Goal: Task Accomplishment & Management: Use online tool/utility

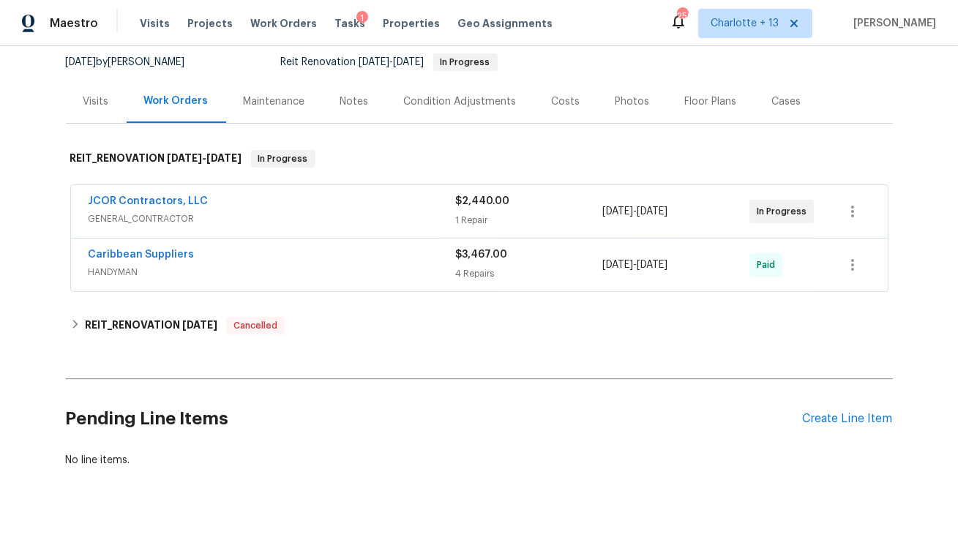
scroll to position [145, 0]
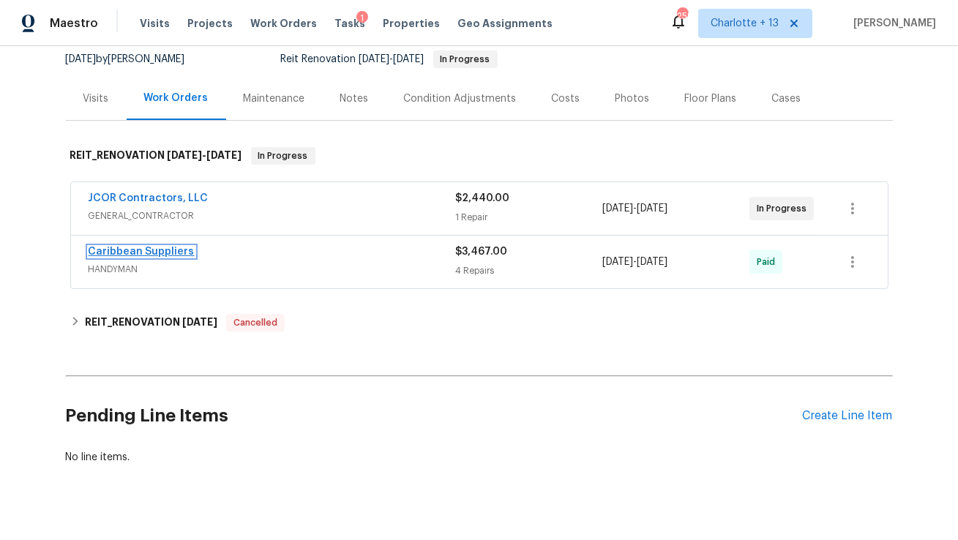
click at [134, 250] on link "Caribbean Suppliers" at bounding box center [142, 252] width 106 height 10
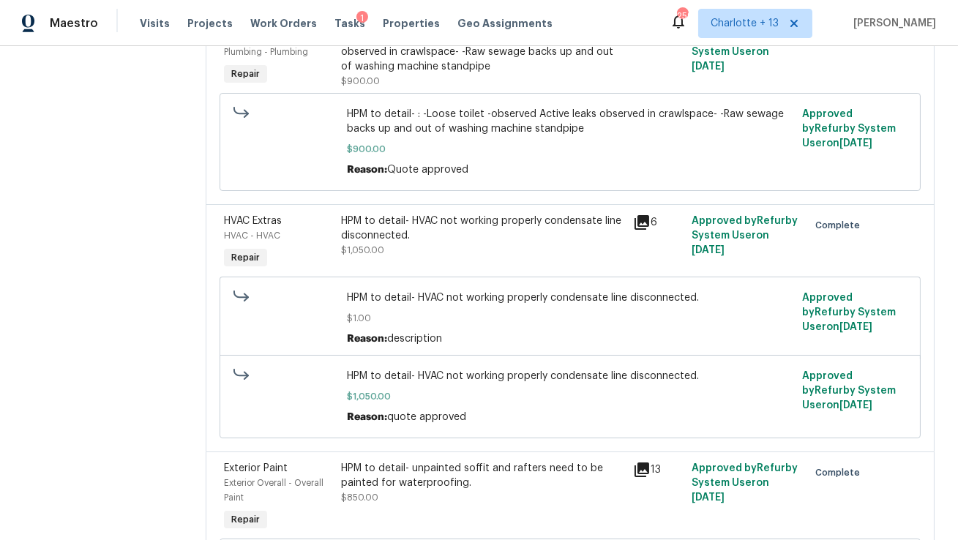
scroll to position [603, 0]
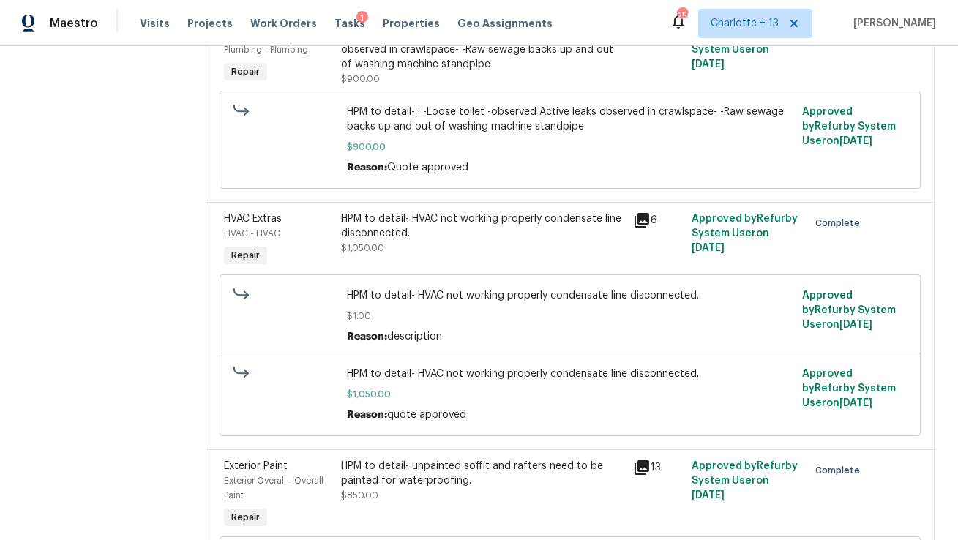
click at [650, 229] on icon at bounding box center [642, 220] width 18 height 18
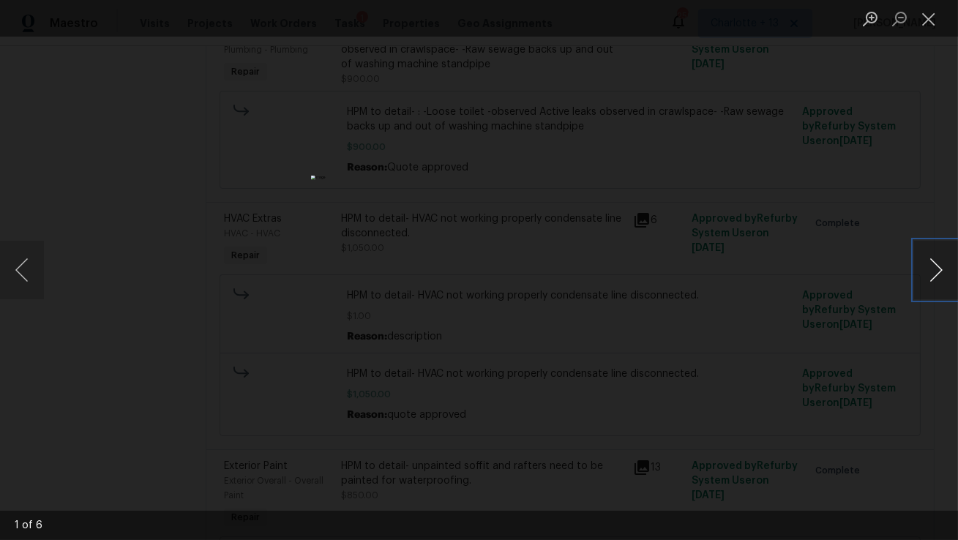
click at [930, 269] on button "Next image" at bounding box center [936, 270] width 44 height 59
click at [939, 266] on button "Next image" at bounding box center [936, 270] width 44 height 59
click at [939, 267] on button "Next image" at bounding box center [936, 270] width 44 height 59
click at [939, 268] on button "Next image" at bounding box center [936, 270] width 44 height 59
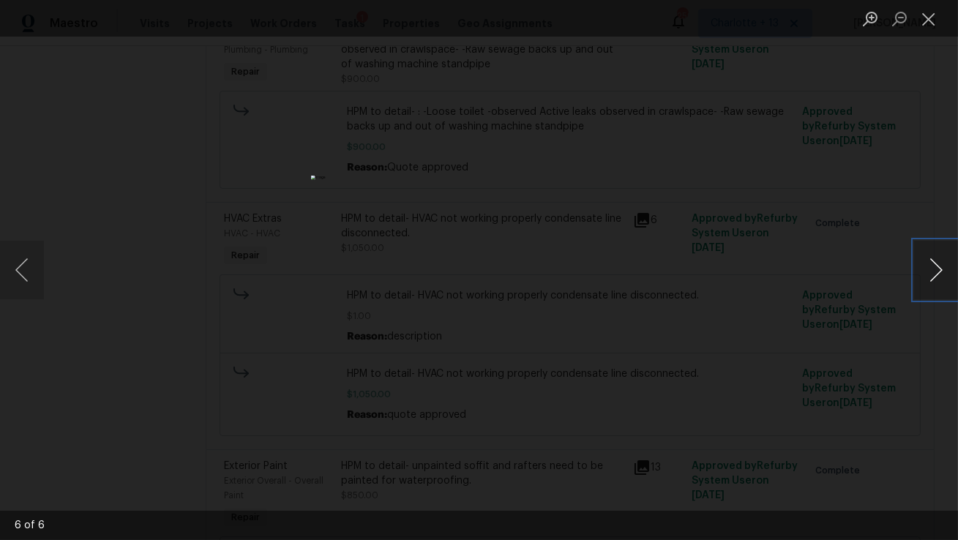
click at [939, 268] on button "Next image" at bounding box center [936, 270] width 44 height 59
click at [799, 330] on div "Lightbox" at bounding box center [479, 270] width 958 height 540
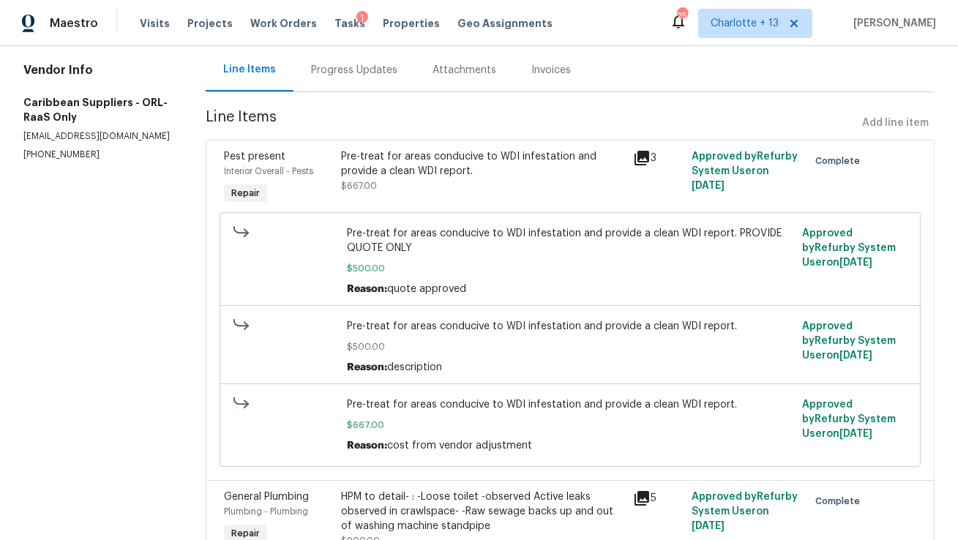
scroll to position [0, 0]
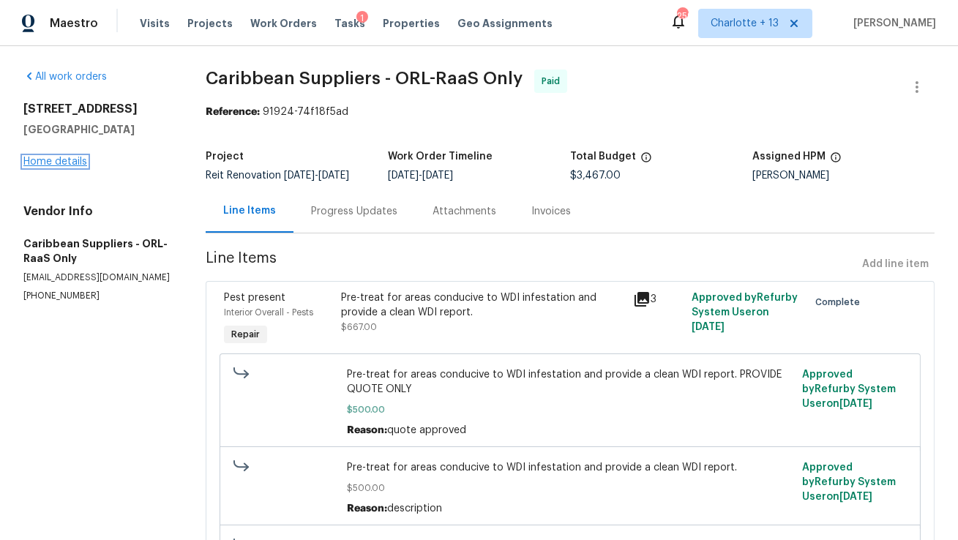
click at [48, 159] on link "Home details" at bounding box center [55, 162] width 64 height 10
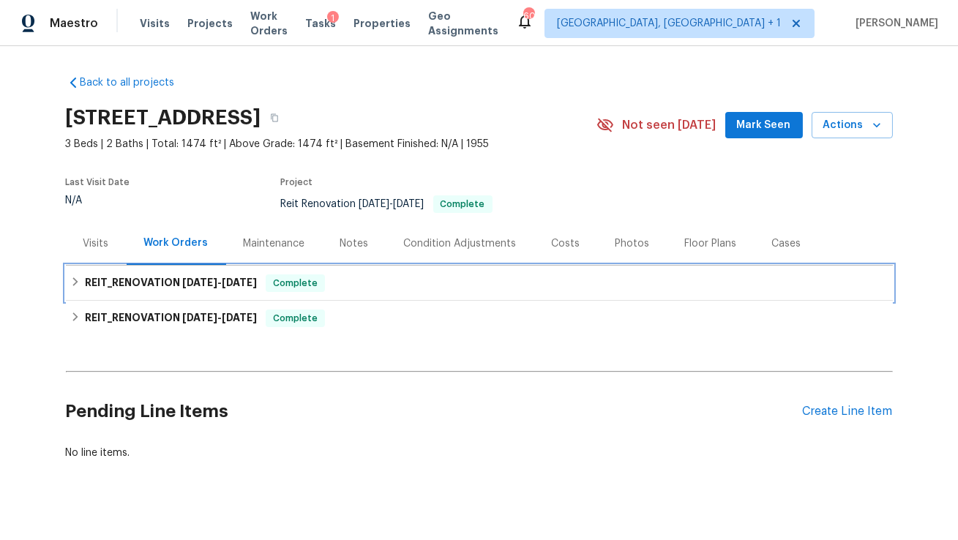
click at [176, 278] on h6 "REIT_RENOVATION [DATE] - [DATE]" at bounding box center [171, 283] width 172 height 18
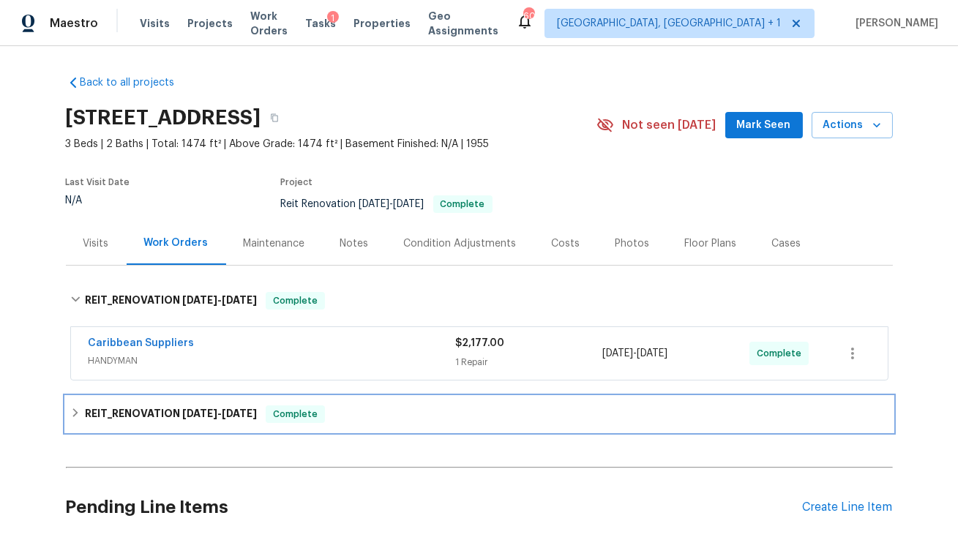
click at [157, 412] on h6 "REIT_RENOVATION [DATE] - [DATE]" at bounding box center [171, 414] width 172 height 18
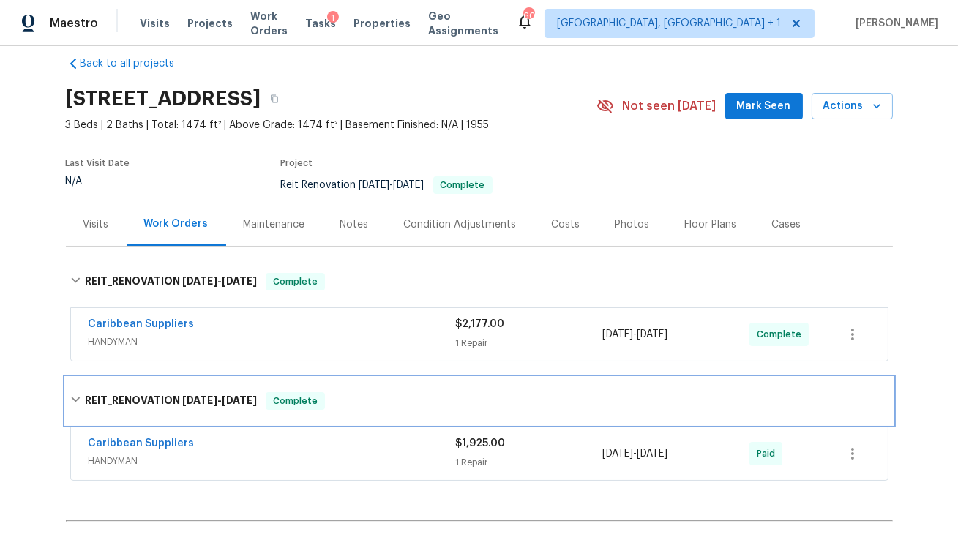
scroll to position [28, 0]
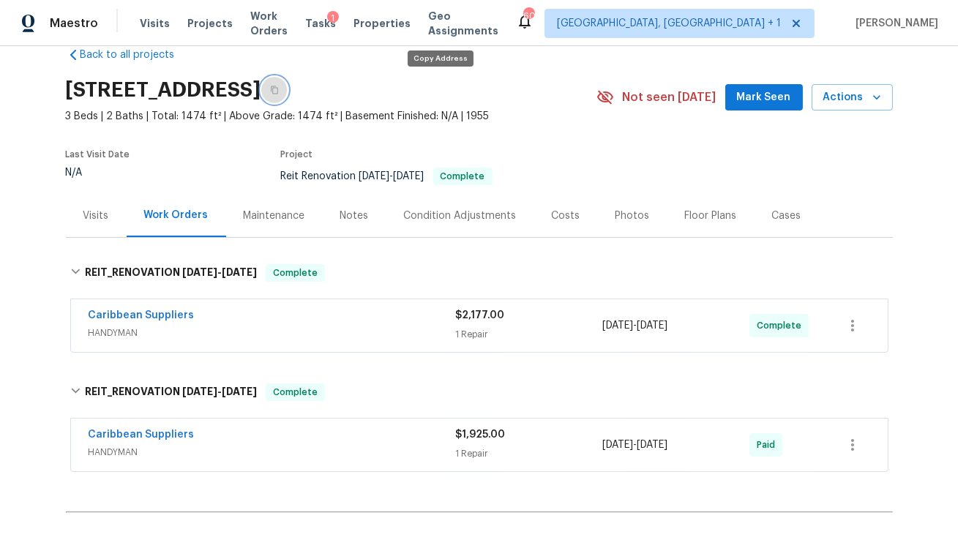
click at [279, 86] on icon "button" at bounding box center [274, 90] width 9 height 9
click at [126, 313] on link "Caribbean Suppliers" at bounding box center [142, 315] width 106 height 10
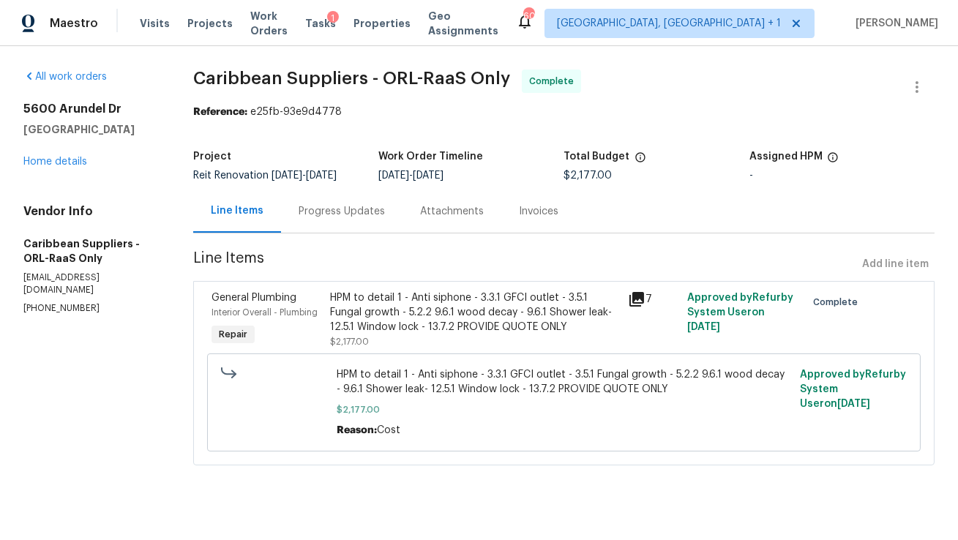
click at [638, 302] on icon at bounding box center [637, 299] width 18 height 18
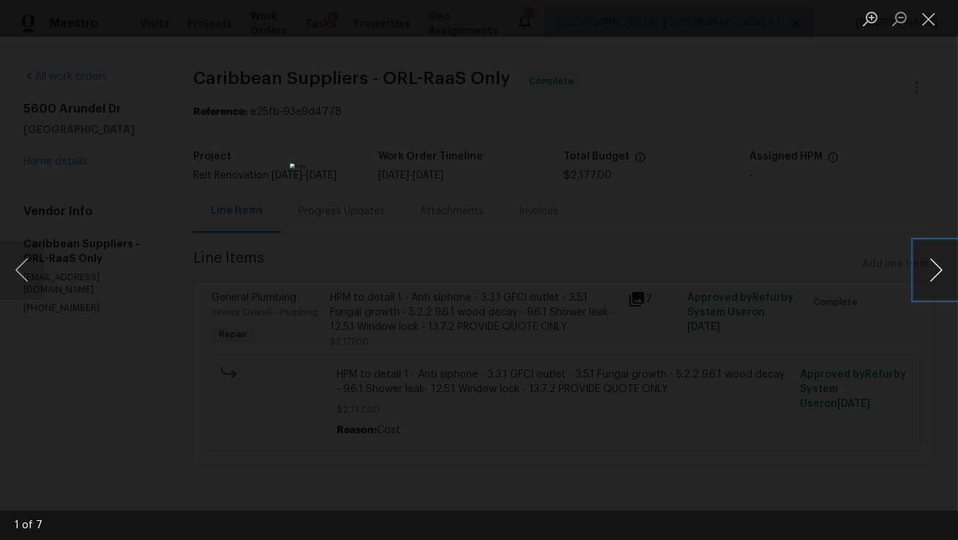
click at [934, 282] on button "Next image" at bounding box center [936, 270] width 44 height 59
click at [931, 273] on button "Next image" at bounding box center [936, 270] width 44 height 59
click at [927, 280] on button "Next image" at bounding box center [936, 270] width 44 height 59
click at [938, 276] on button "Next image" at bounding box center [936, 270] width 44 height 59
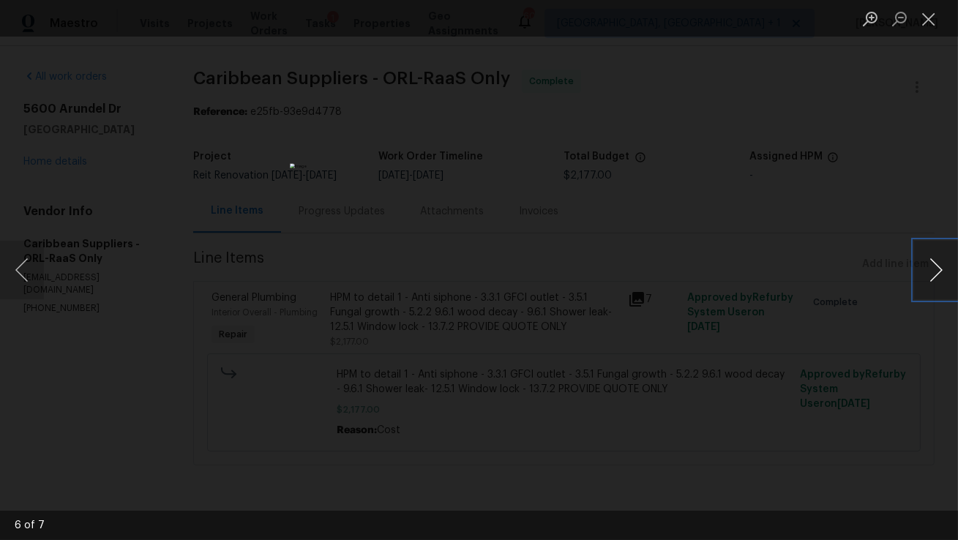
click at [936, 266] on button "Next image" at bounding box center [936, 270] width 44 height 59
click at [946, 268] on button "Next image" at bounding box center [936, 270] width 44 height 59
click at [928, 266] on button "Next image" at bounding box center [936, 270] width 44 height 59
click at [923, 25] on button "Close lightbox" at bounding box center [928, 19] width 29 height 26
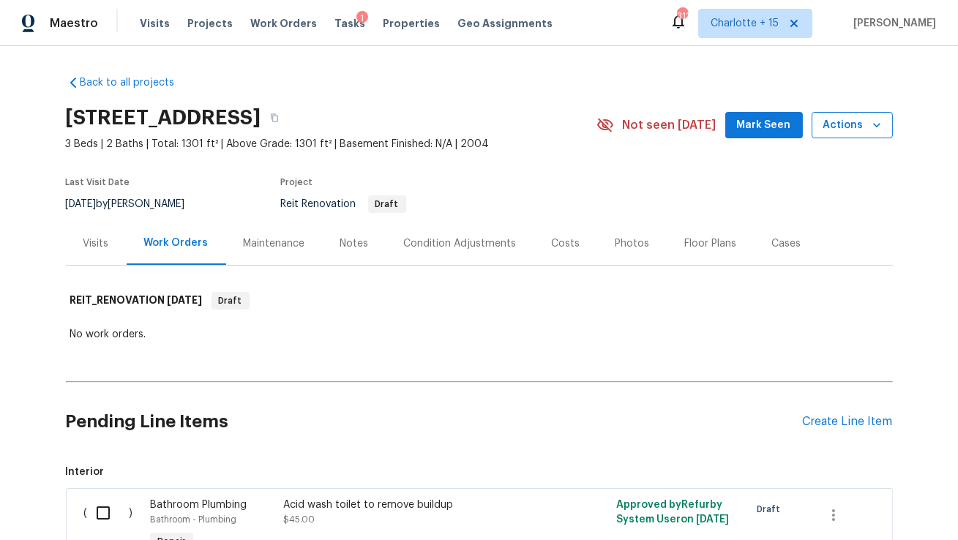
click at [881, 130] on icon "button" at bounding box center [876, 125] width 15 height 15
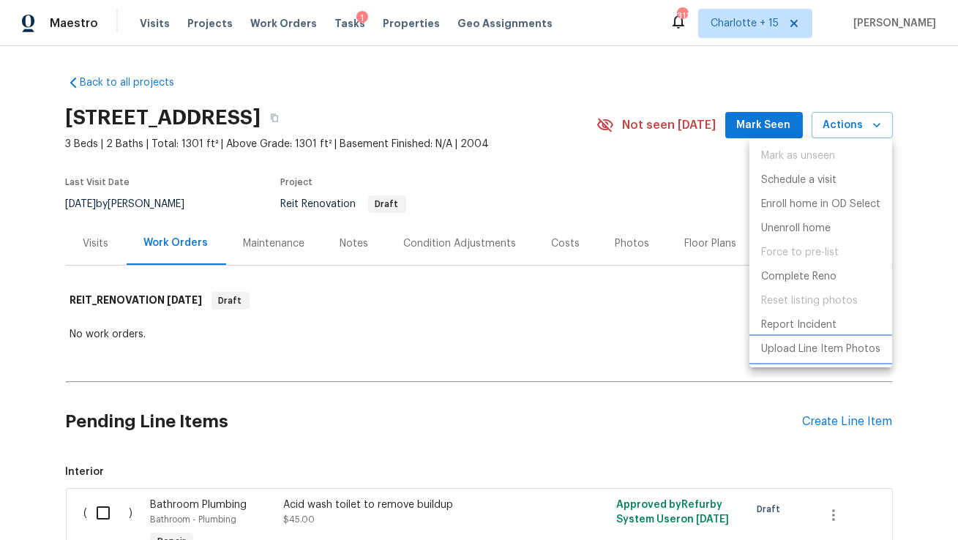
click at [816, 347] on p "Upload Line Item Photos" at bounding box center [820, 349] width 119 height 15
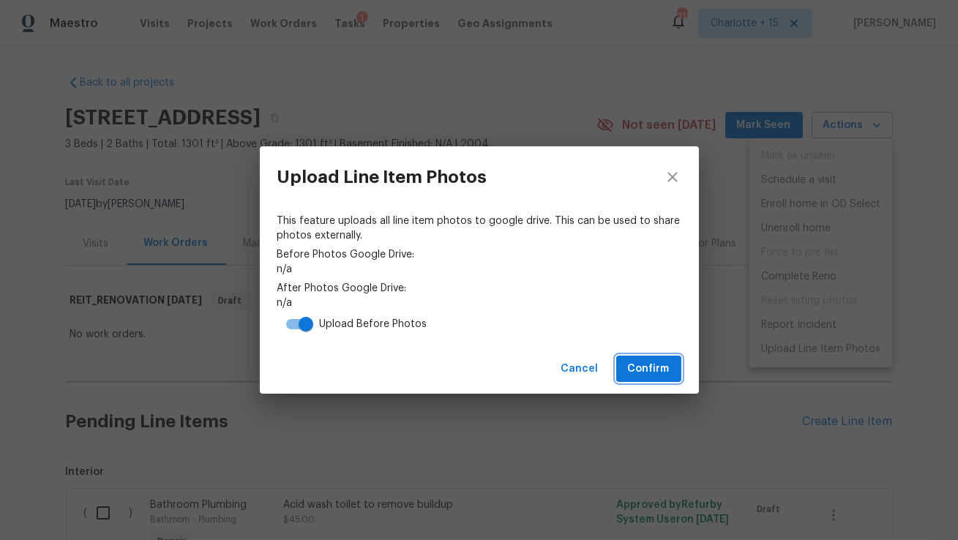
click at [633, 363] on span "Confirm" at bounding box center [649, 369] width 42 height 18
drag, startPoint x: 271, startPoint y: 269, endPoint x: 669, endPoint y: 274, distance: 398.0
click at [669, 274] on div "This feature uploads all line item photos to google drive. This can be used to …" at bounding box center [479, 276] width 439 height 136
copy link "https://drive.google.com/drive/folders/1CUs7jGEvjMKU3ObcB2KyGg8mR116pwrD"
click at [675, 178] on icon "close" at bounding box center [673, 177] width 18 height 18
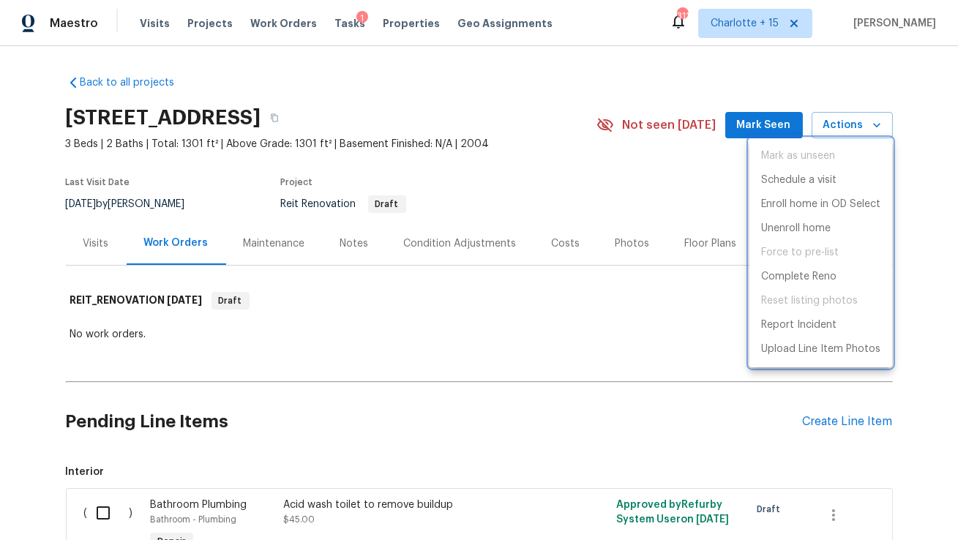
click at [564, 156] on div at bounding box center [479, 270] width 958 height 540
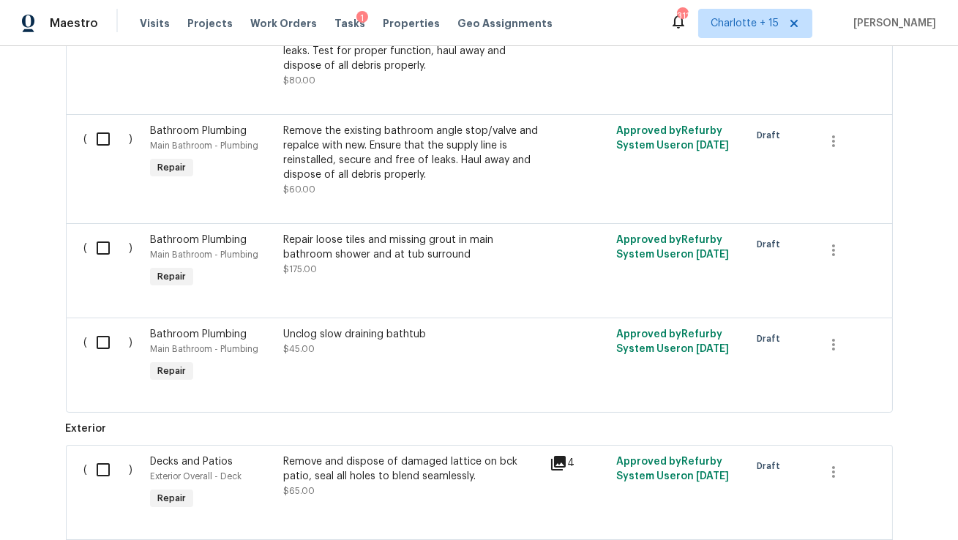
scroll to position [4937, 0]
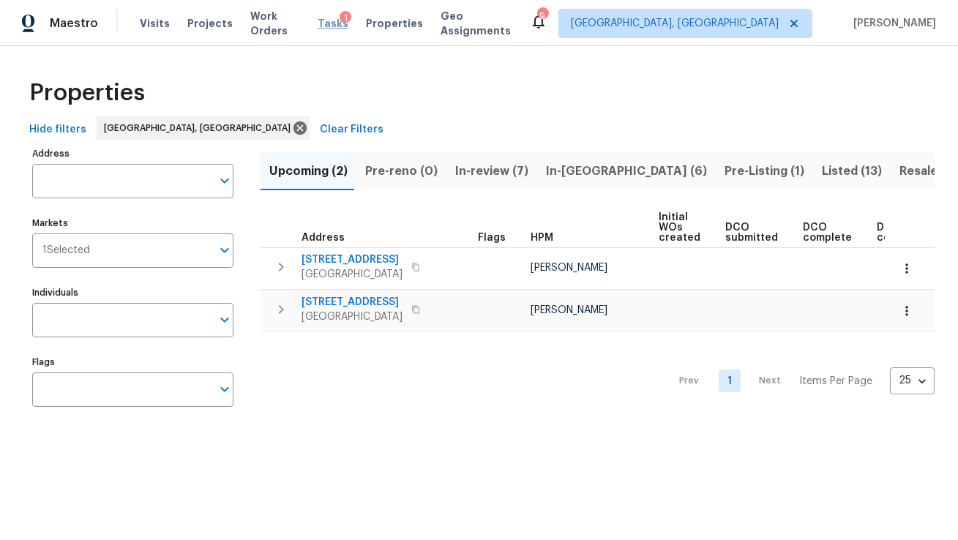
click at [336, 21] on span "Tasks" at bounding box center [332, 23] width 31 height 10
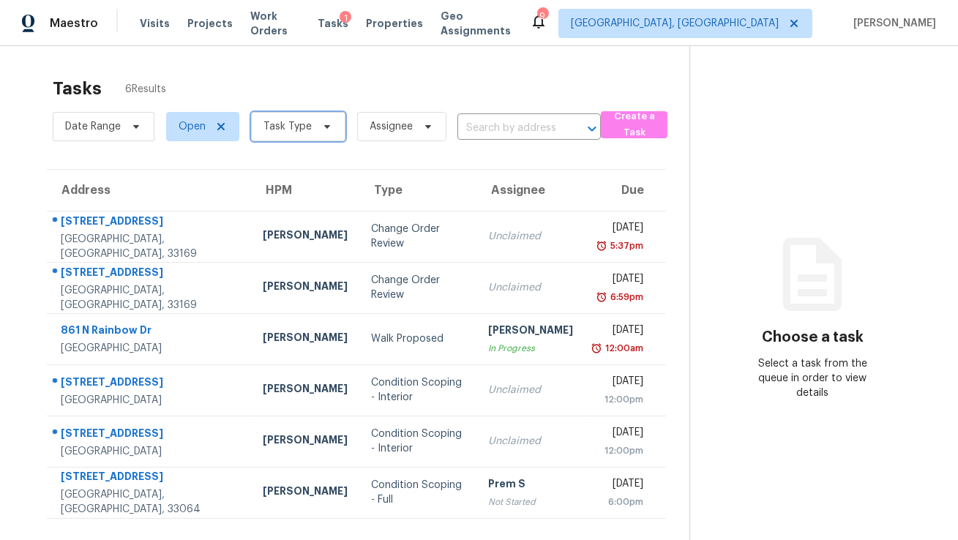
click at [307, 129] on span "Task Type" at bounding box center [287, 126] width 48 height 15
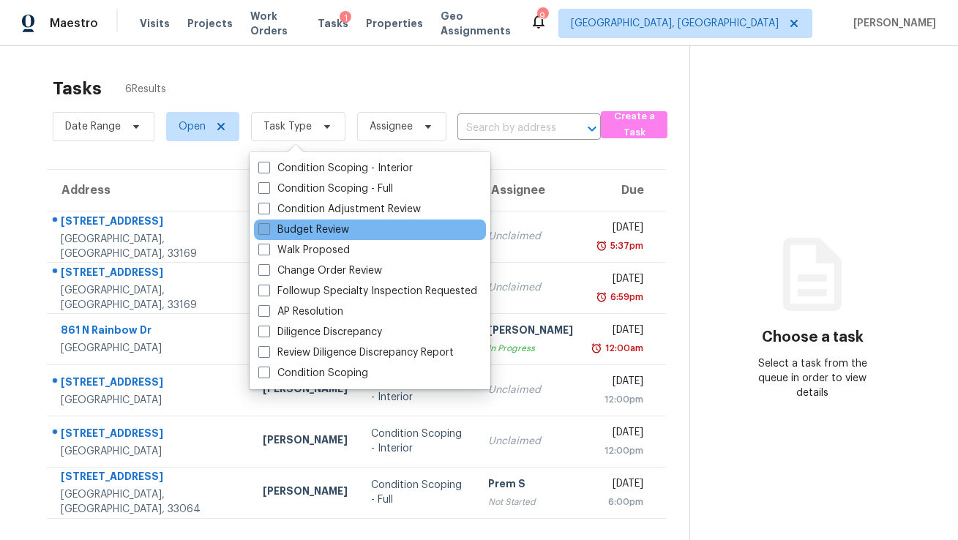
click at [305, 232] on label "Budget Review" at bounding box center [303, 229] width 91 height 15
click at [268, 232] on input "Budget Review" at bounding box center [263, 227] width 10 height 10
checkbox input "true"
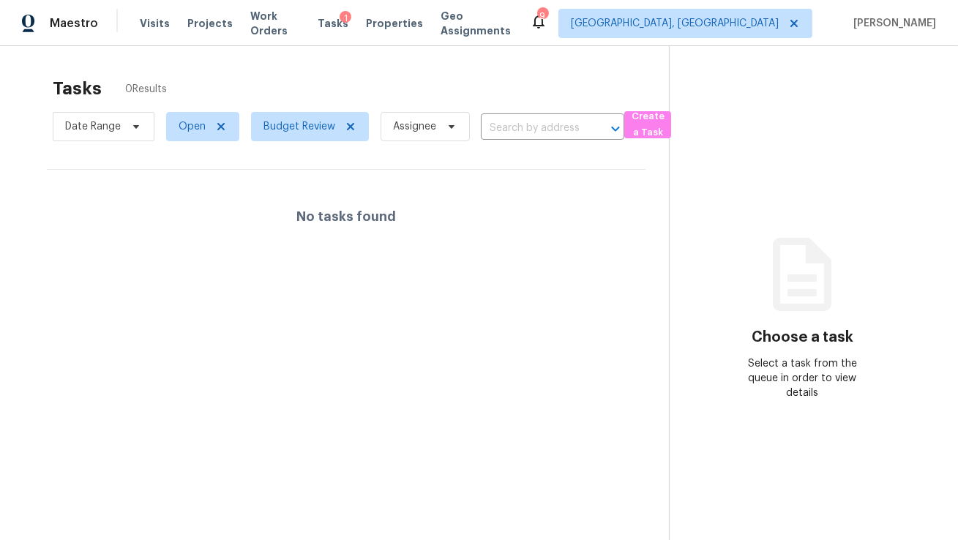
click at [419, 66] on div "Tasks 0 Results Date Range Open Budget Review Assignee ​ Create a Task No tasks…" at bounding box center [479, 316] width 958 height 540
click at [350, 133] on span "Budget Review" at bounding box center [310, 126] width 118 height 29
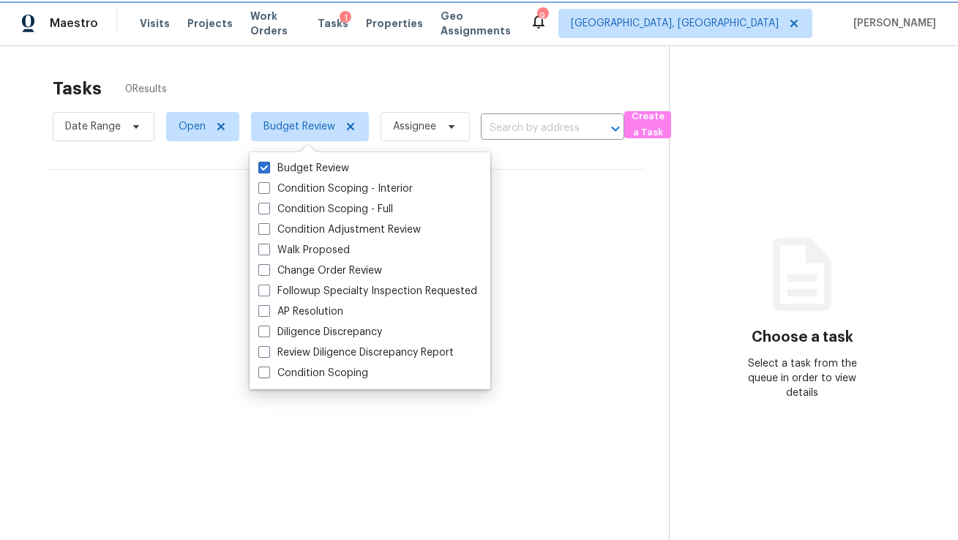
click at [345, 124] on icon at bounding box center [351, 127] width 12 height 12
checkbox input "false"
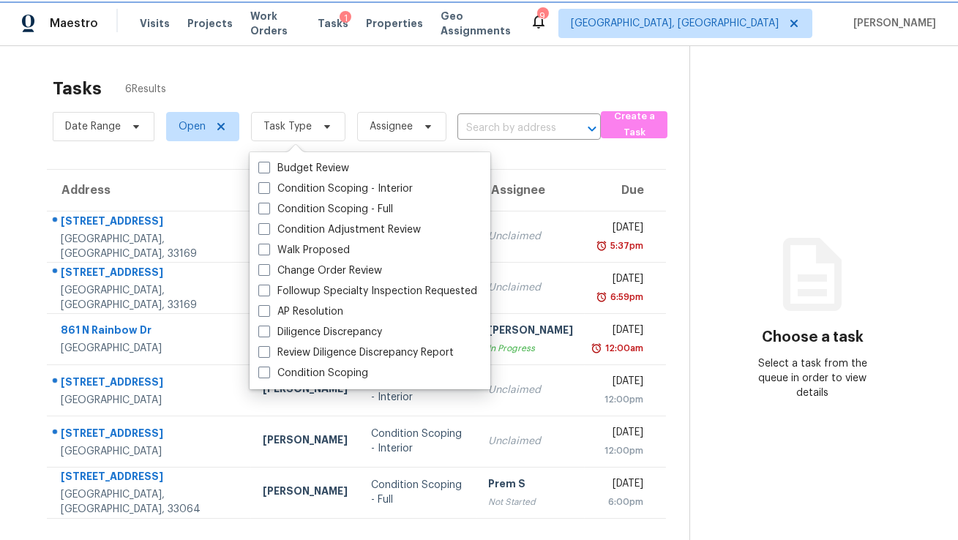
scroll to position [45, 0]
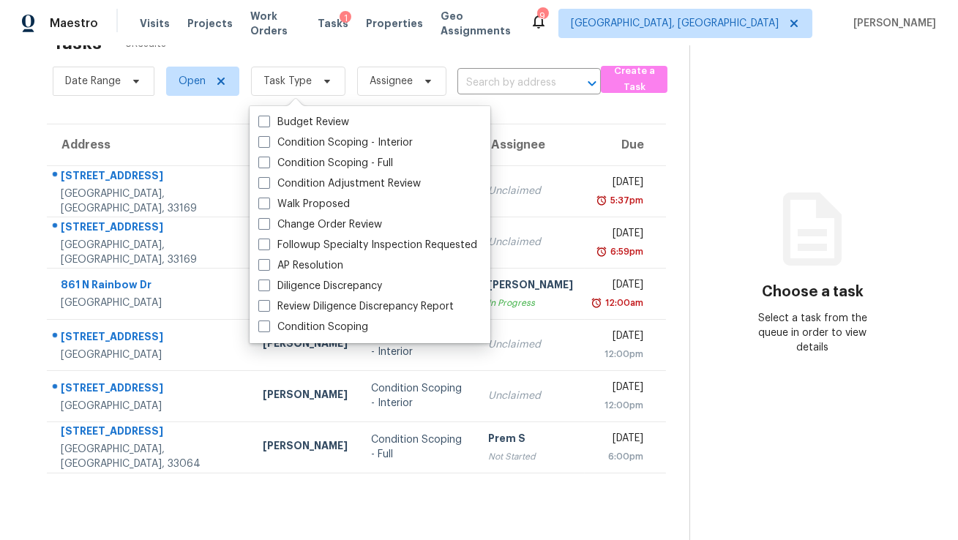
click at [586, 107] on section "Tasks 6 Results Date Range Open Task Type Assignee ​ Create a Task Address HPM …" at bounding box center [356, 282] width 666 height 516
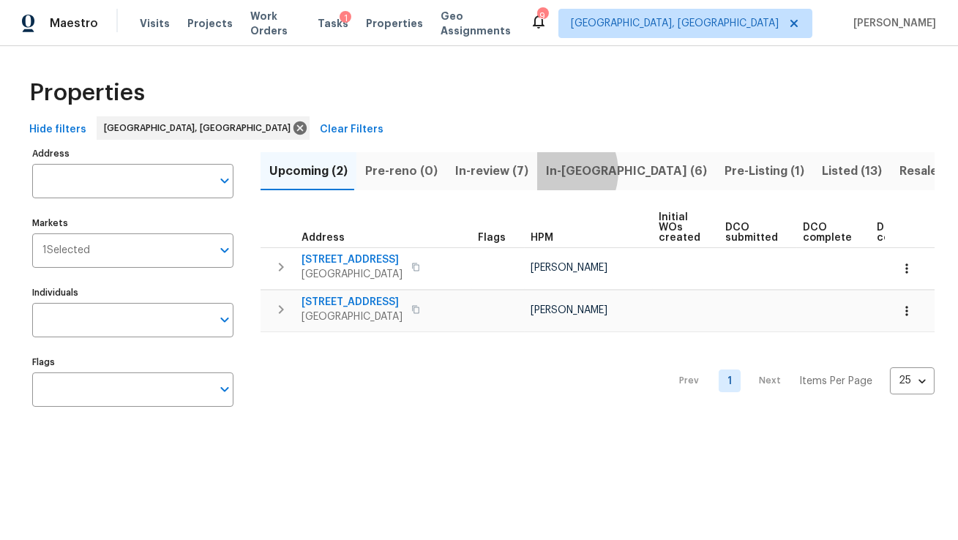
click at [546, 171] on span "In-reno (6)" at bounding box center [626, 171] width 161 height 20
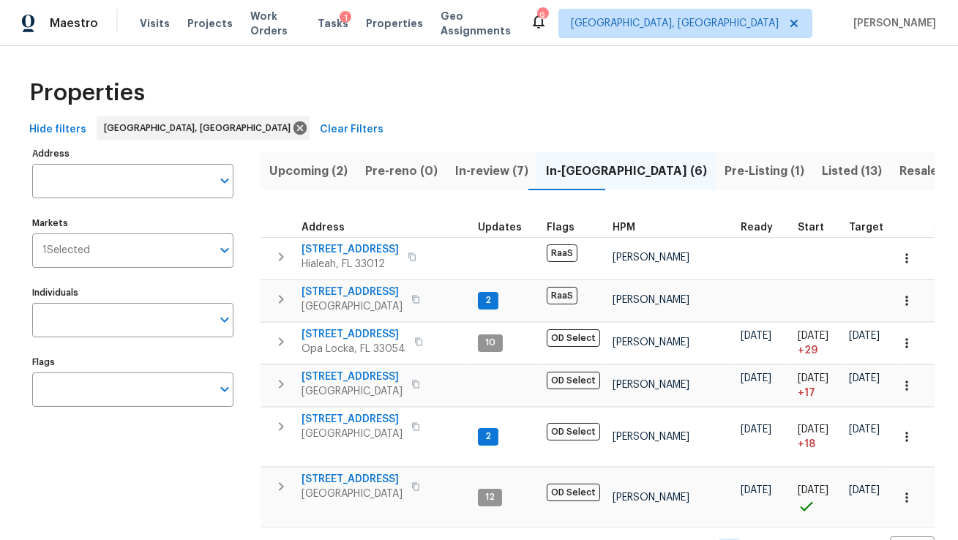
scroll to position [16, 0]
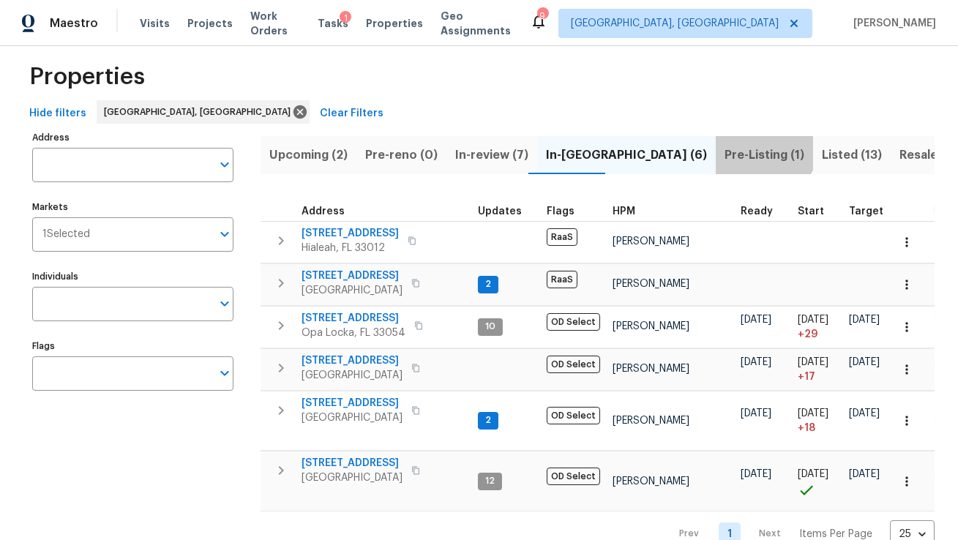
click at [724, 145] on span "Pre-Listing (1)" at bounding box center [764, 155] width 80 height 20
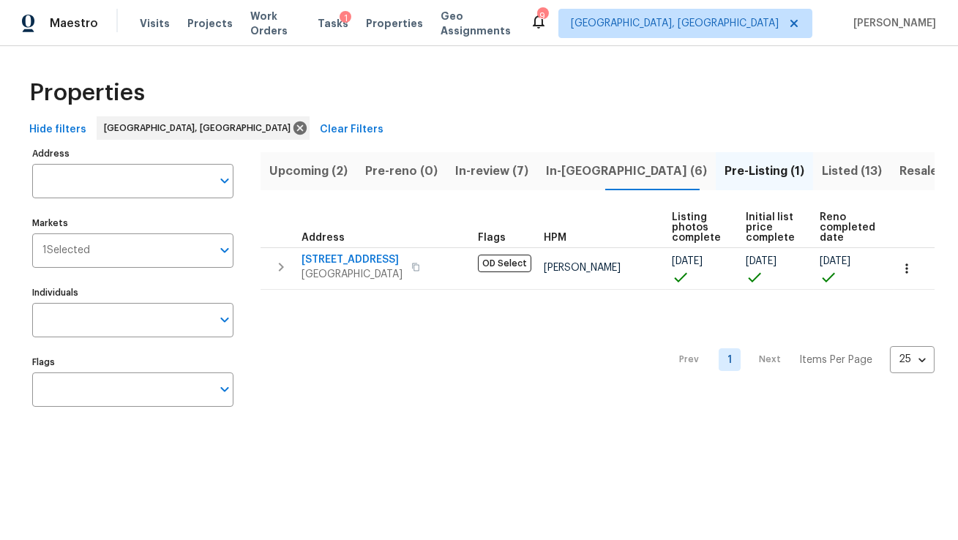
click at [579, 166] on span "In-reno (6)" at bounding box center [626, 171] width 161 height 20
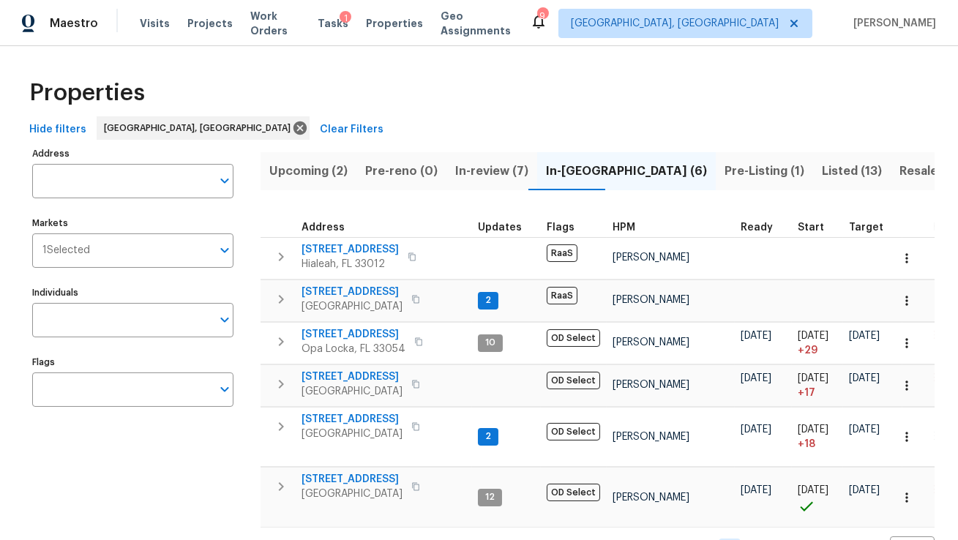
scroll to position [45, 0]
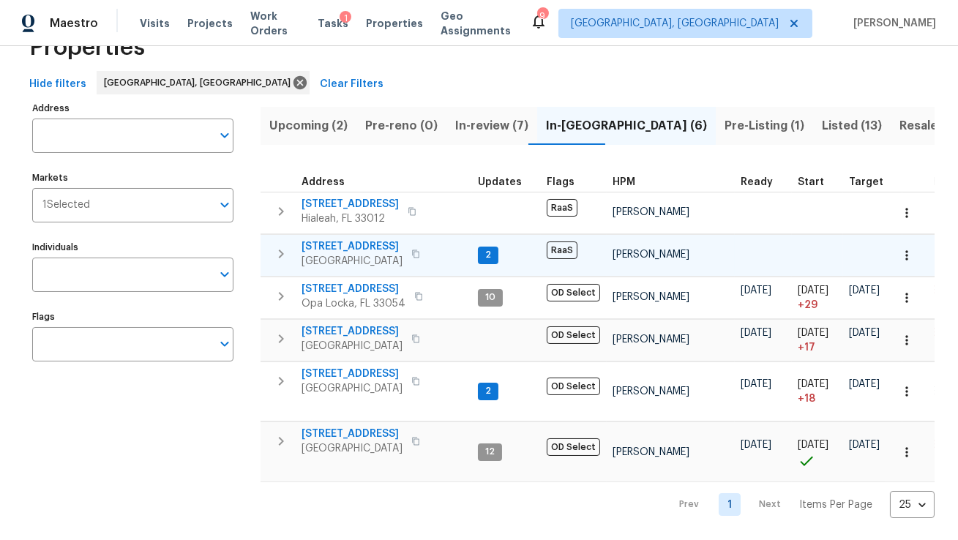
click at [419, 251] on icon "button" at bounding box center [415, 253] width 7 height 8
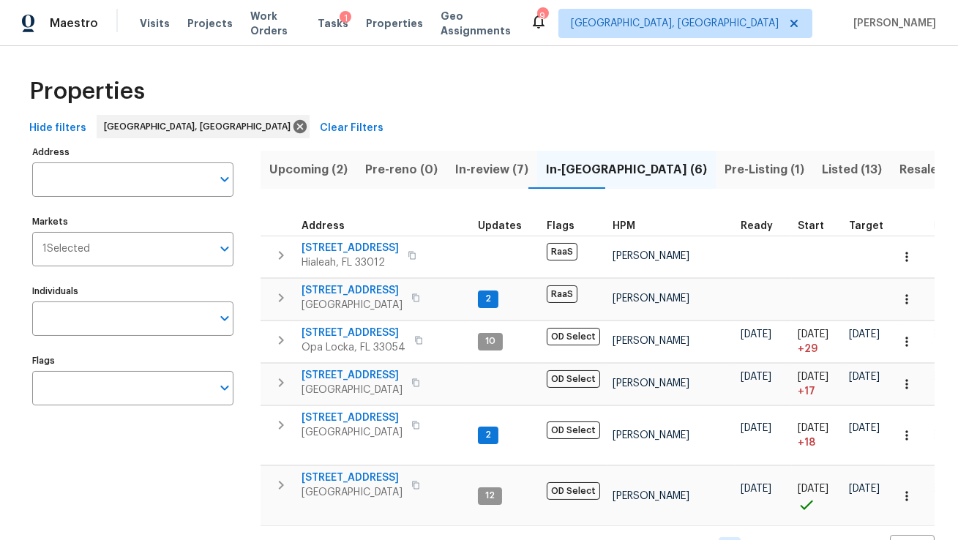
scroll to position [0, 0]
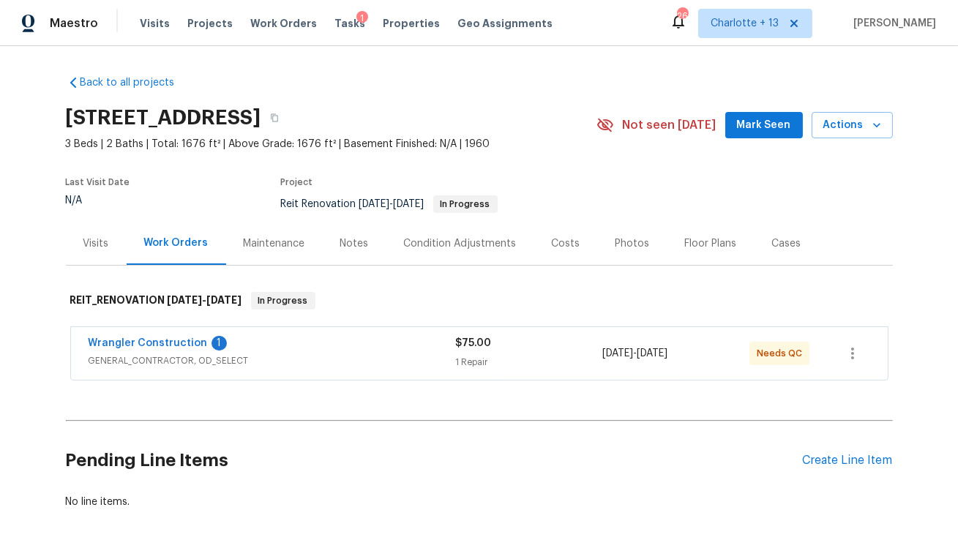
click at [314, 355] on span "GENERAL_CONTRACTOR, OD_SELECT" at bounding box center [272, 360] width 367 height 15
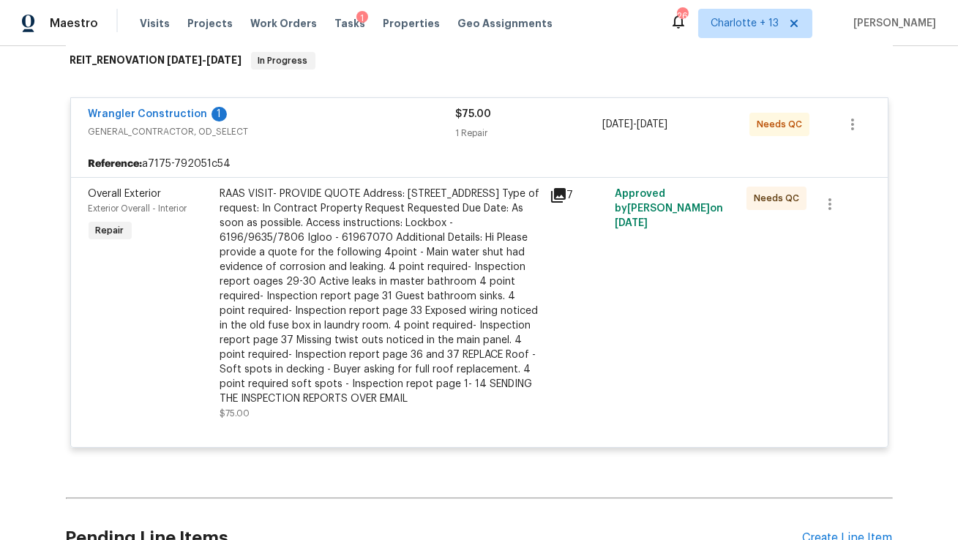
scroll to position [236, 0]
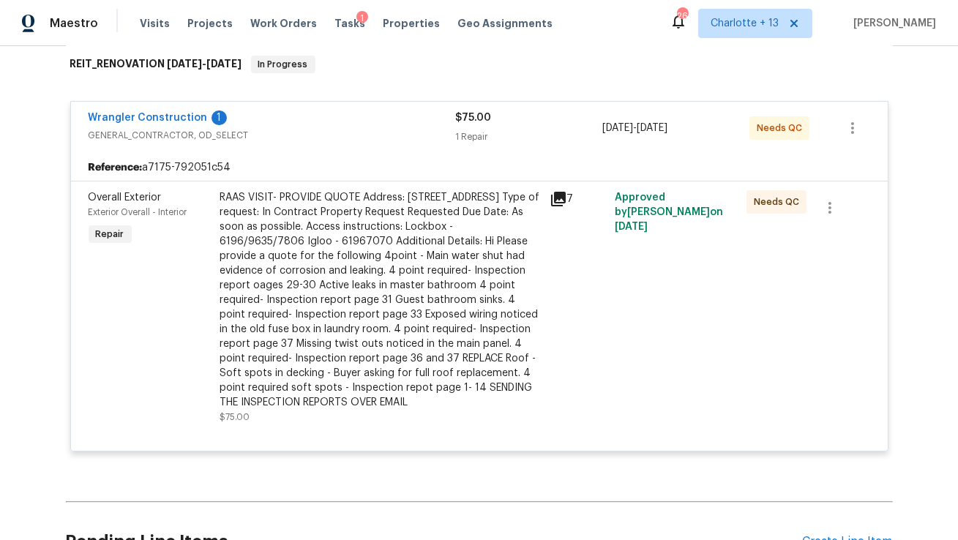
click at [384, 138] on span "GENERAL_CONTRACTOR, OD_SELECT" at bounding box center [272, 135] width 367 height 15
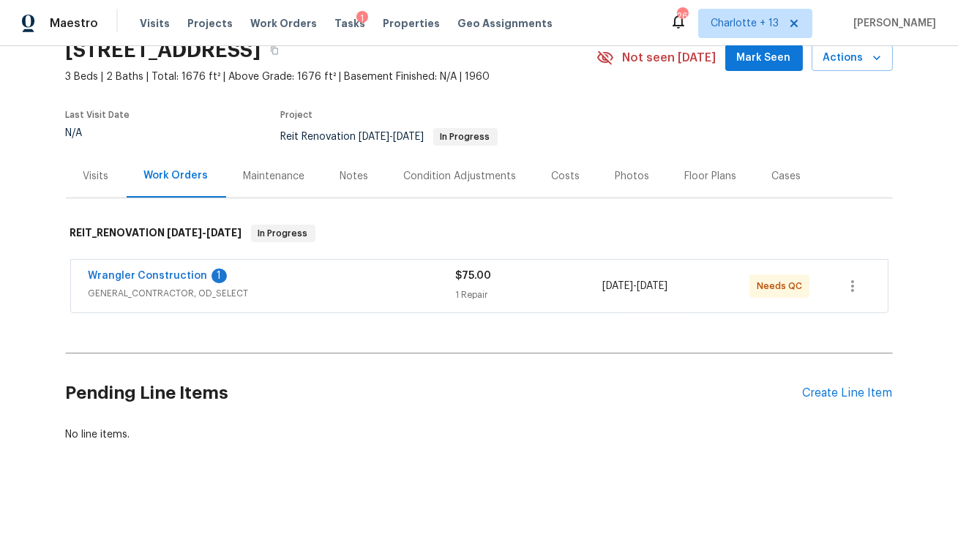
click at [340, 281] on div "Wrangler Construction 1" at bounding box center [272, 277] width 367 height 18
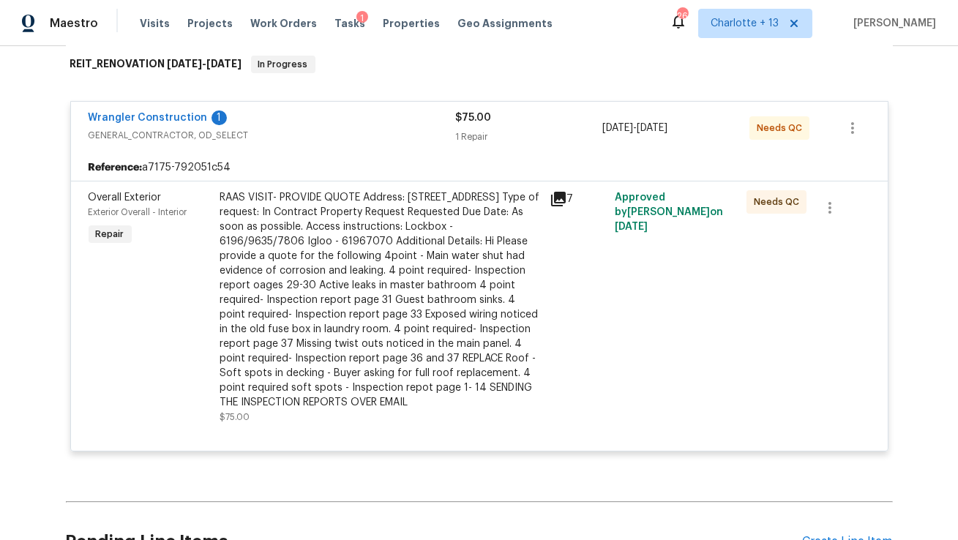
click at [334, 347] on div "RAAS VISIT- PROVIDE QUOTE Address: 7070 SW 12th St, Pembroke Pines, FL 33023 Ty…" at bounding box center [380, 299] width 320 height 219
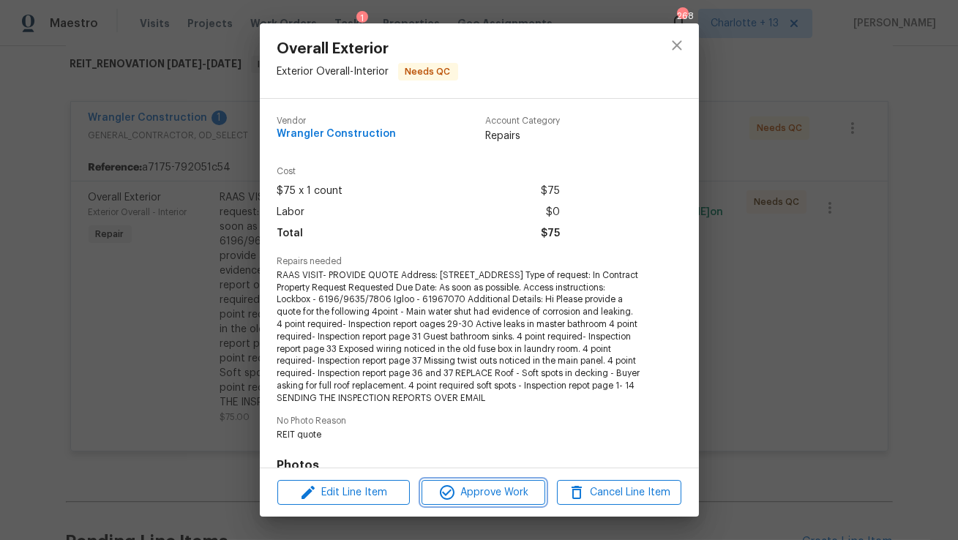
click at [481, 491] on span "Approve Work" at bounding box center [483, 493] width 115 height 18
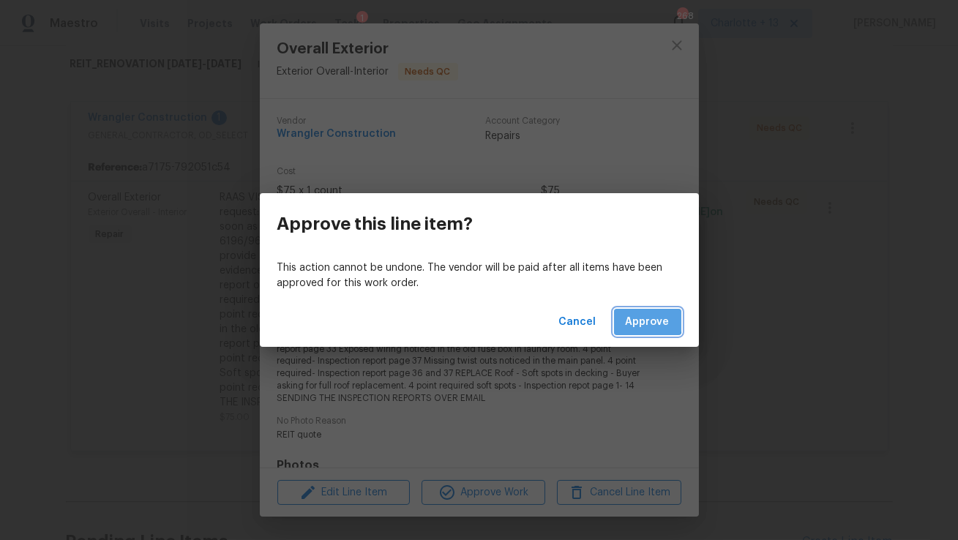
click at [645, 320] on span "Approve" at bounding box center [647, 322] width 44 height 18
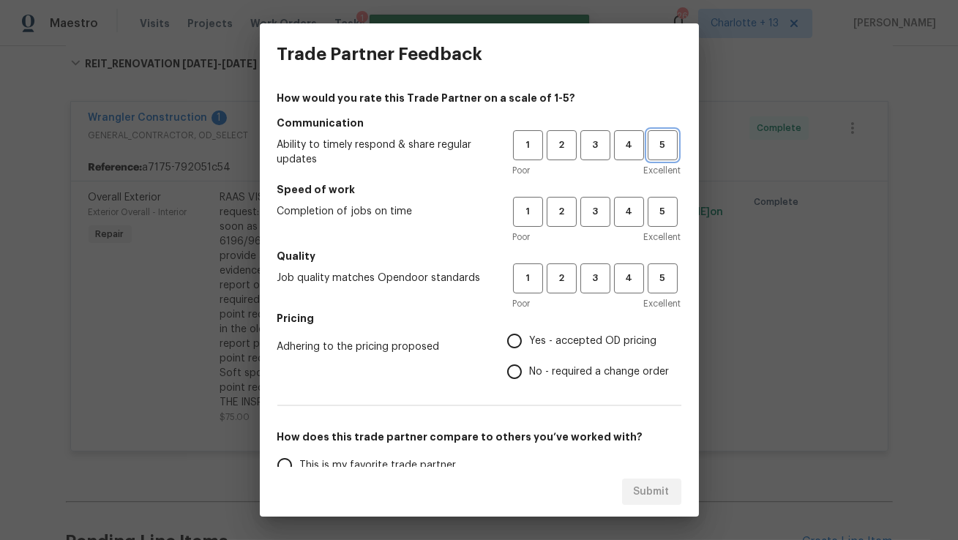
click at [671, 142] on span "5" at bounding box center [662, 145] width 27 height 17
click at [668, 208] on span "5" at bounding box center [662, 211] width 27 height 17
click at [666, 280] on span "5" at bounding box center [662, 278] width 27 height 17
click at [514, 341] on input "Yes - accepted OD pricing" at bounding box center [514, 341] width 31 height 31
radio input "true"
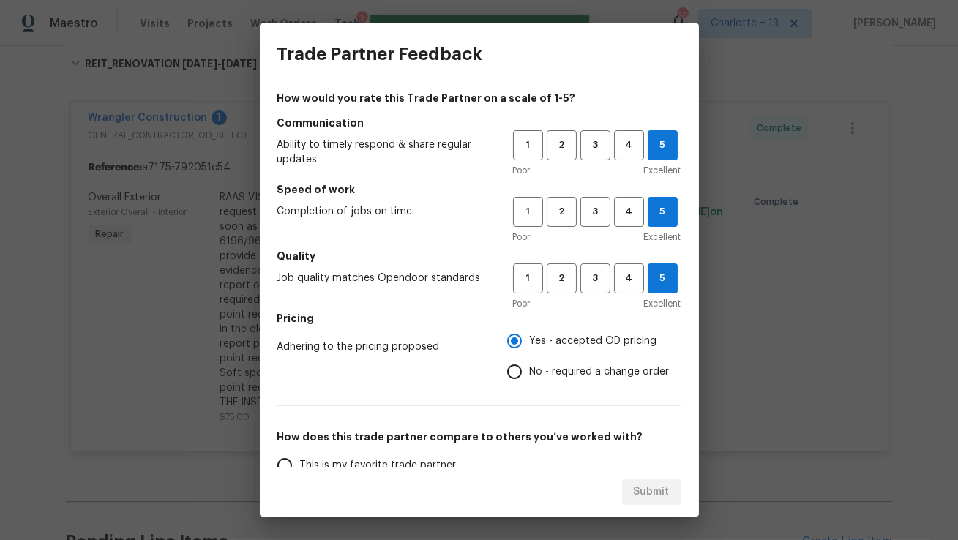
scroll to position [203, 0]
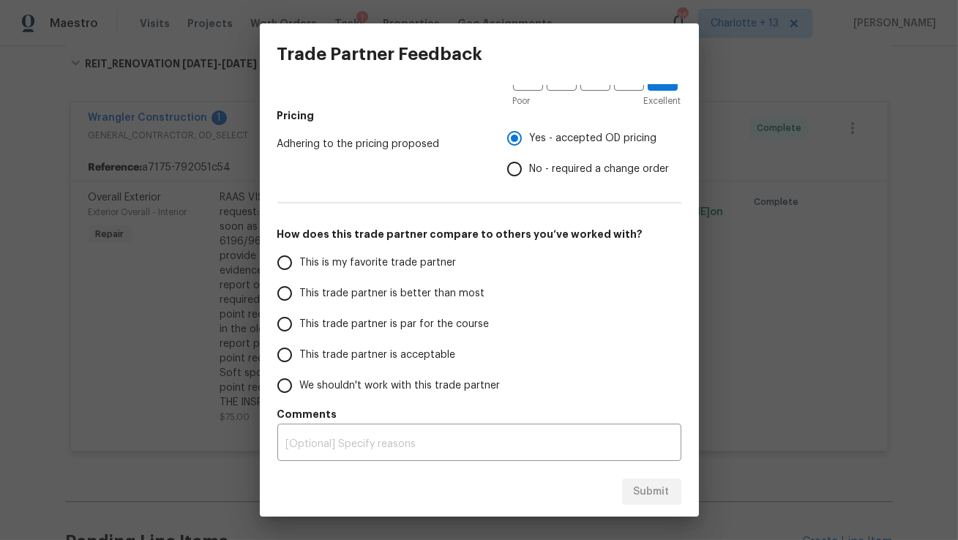
click at [425, 263] on span "This is my favorite trade partner" at bounding box center [378, 262] width 157 height 15
click at [300, 263] on input "This is my favorite trade partner" at bounding box center [284, 262] width 31 height 31
click at [651, 494] on span "Submit" at bounding box center [652, 492] width 36 height 18
radio input "true"
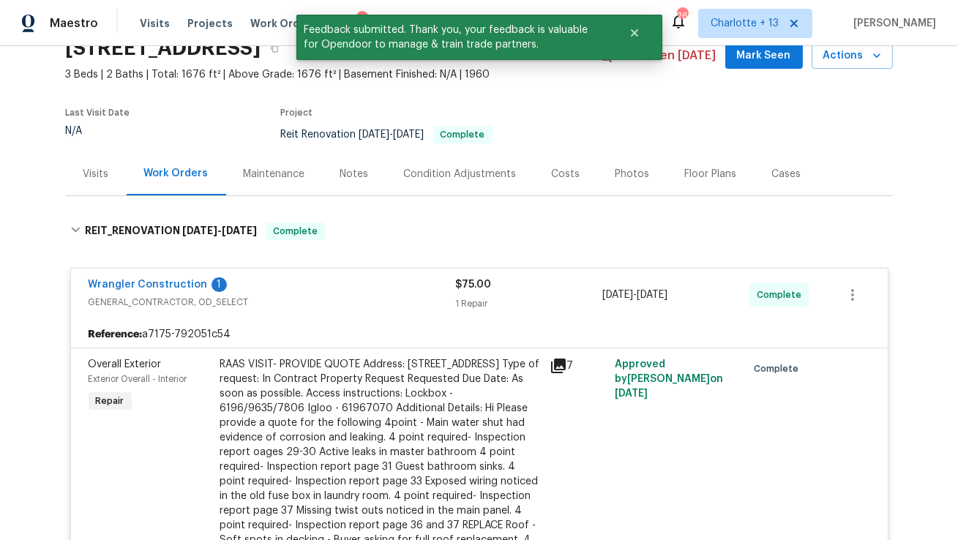
scroll to position [0, 0]
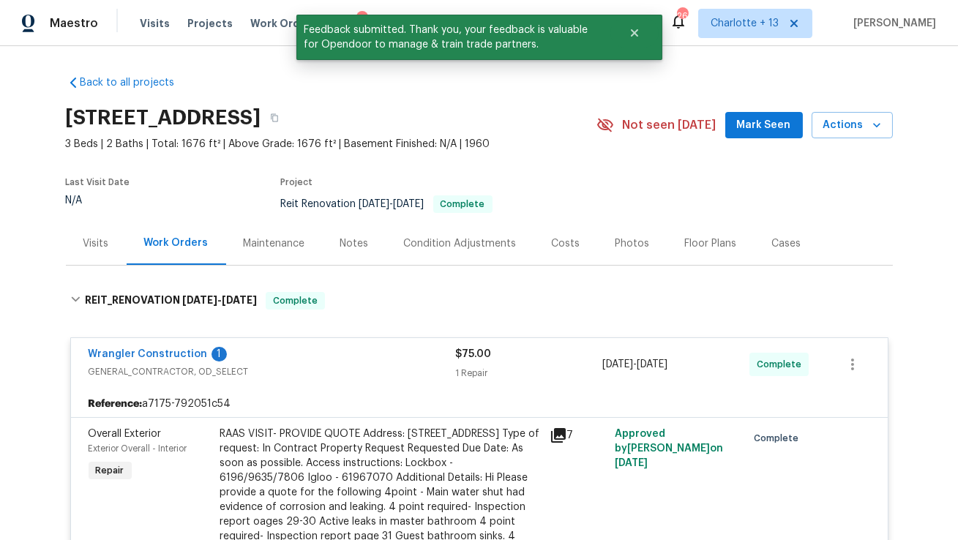
click at [574, 165] on section "7070 SW 12th St, Pembroke Pines, FL 33023 3 Beds | 2 Baths | Total: 1676 ft² | …" at bounding box center [479, 160] width 827 height 123
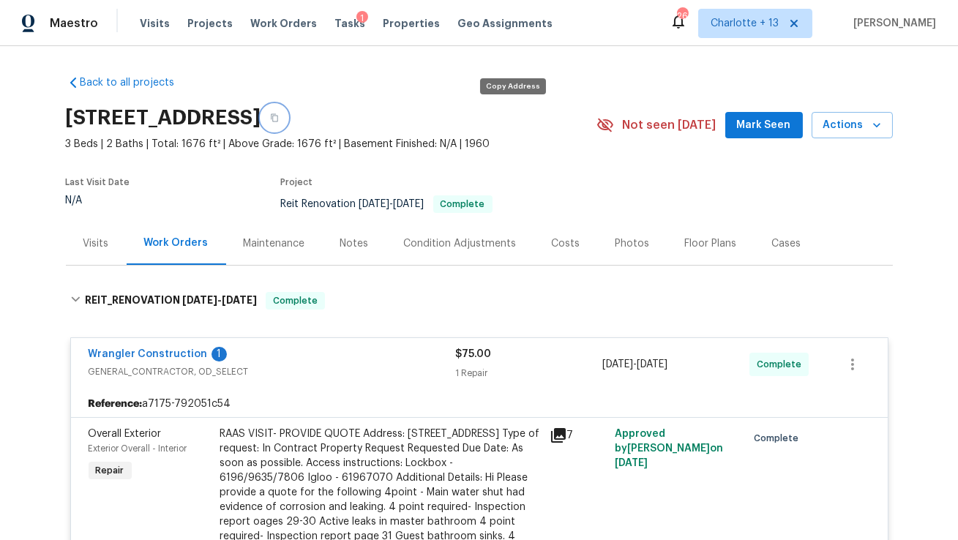
click at [279, 116] on icon "button" at bounding box center [274, 117] width 9 height 9
click at [402, 28] on span "Properties" at bounding box center [411, 23] width 57 height 15
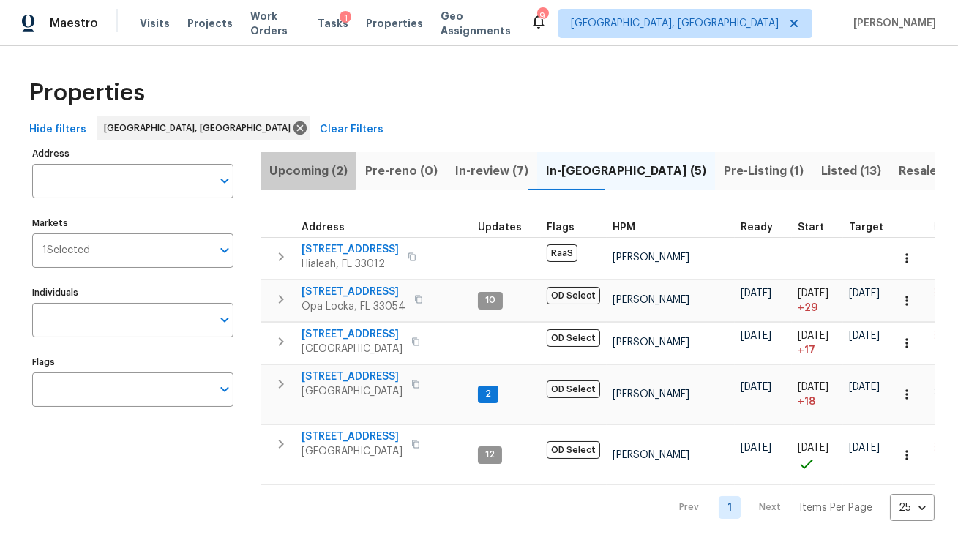
click at [304, 168] on span "Upcoming (2)" at bounding box center [308, 171] width 78 height 20
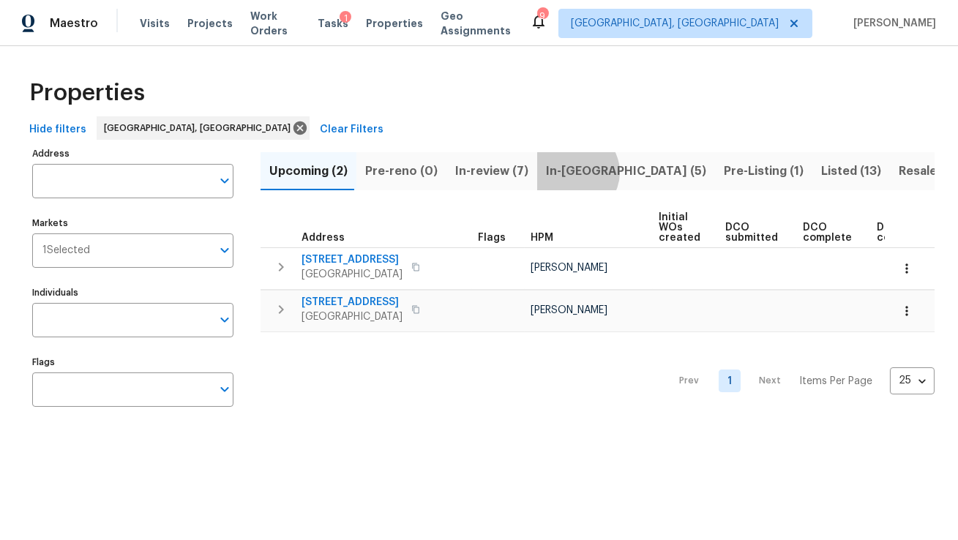
click at [566, 172] on span "In-[GEOGRAPHIC_DATA] (5)" at bounding box center [626, 171] width 160 height 20
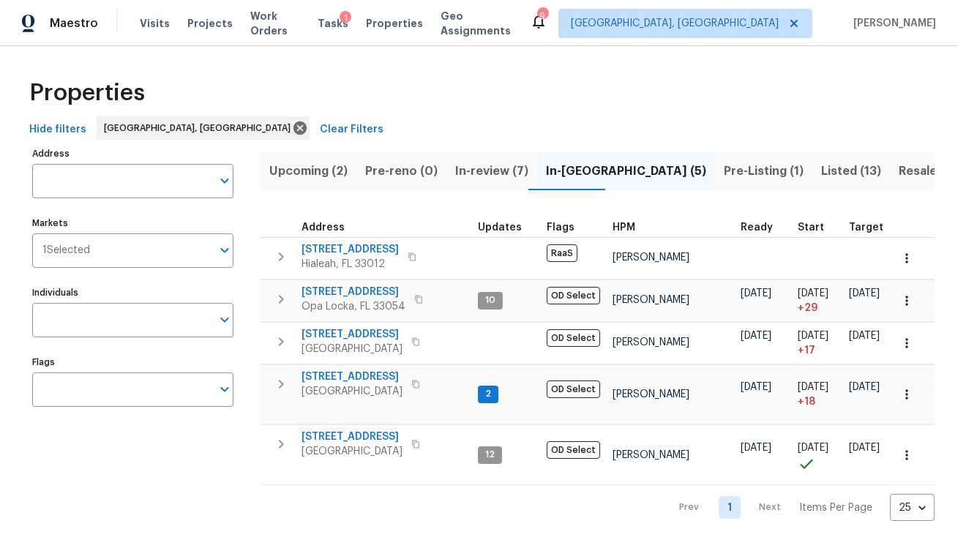
click at [821, 175] on span "Listed (13)" at bounding box center [851, 171] width 60 height 20
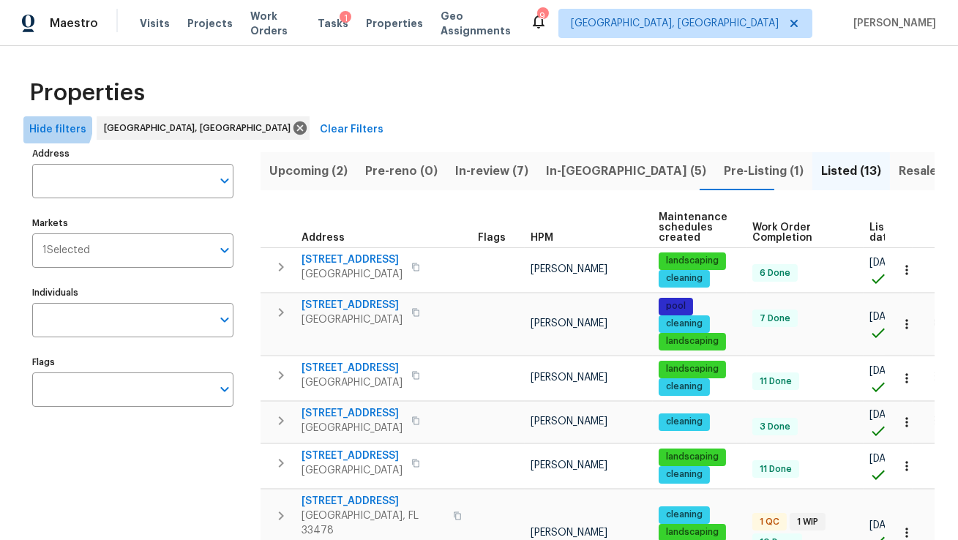
click at [50, 126] on span "Hide filters" at bounding box center [57, 130] width 57 height 18
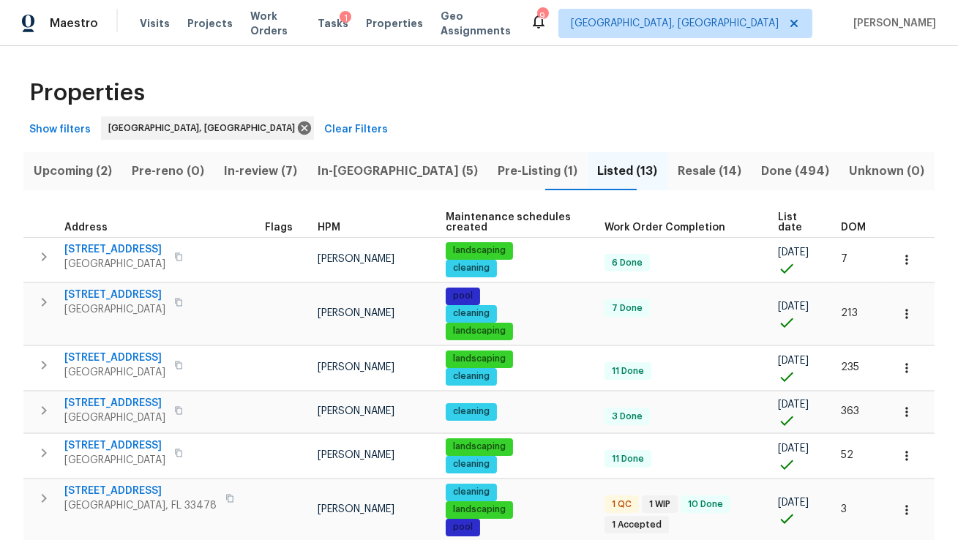
click at [803, 222] on span "List date" at bounding box center [797, 222] width 38 height 20
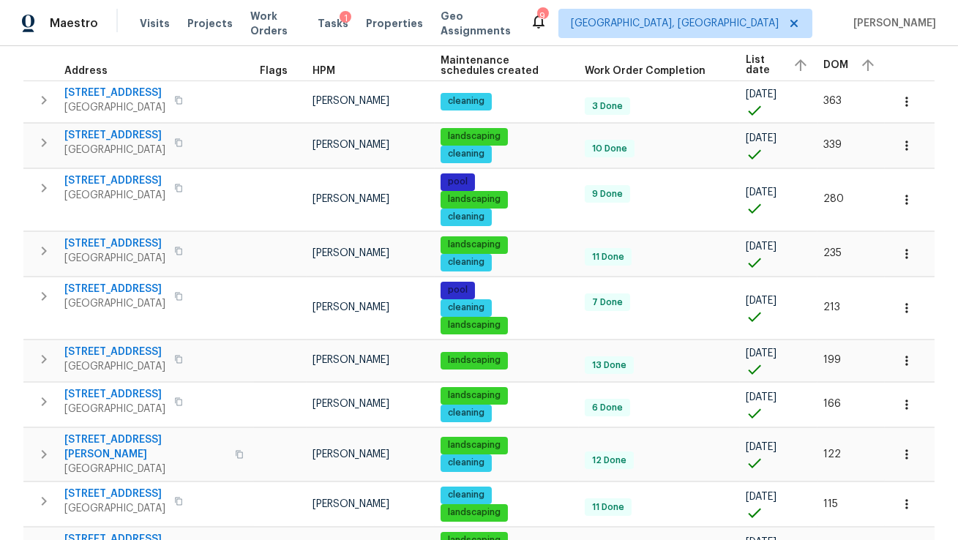
scroll to position [18, 0]
